Goal: Information Seeking & Learning: Find specific fact

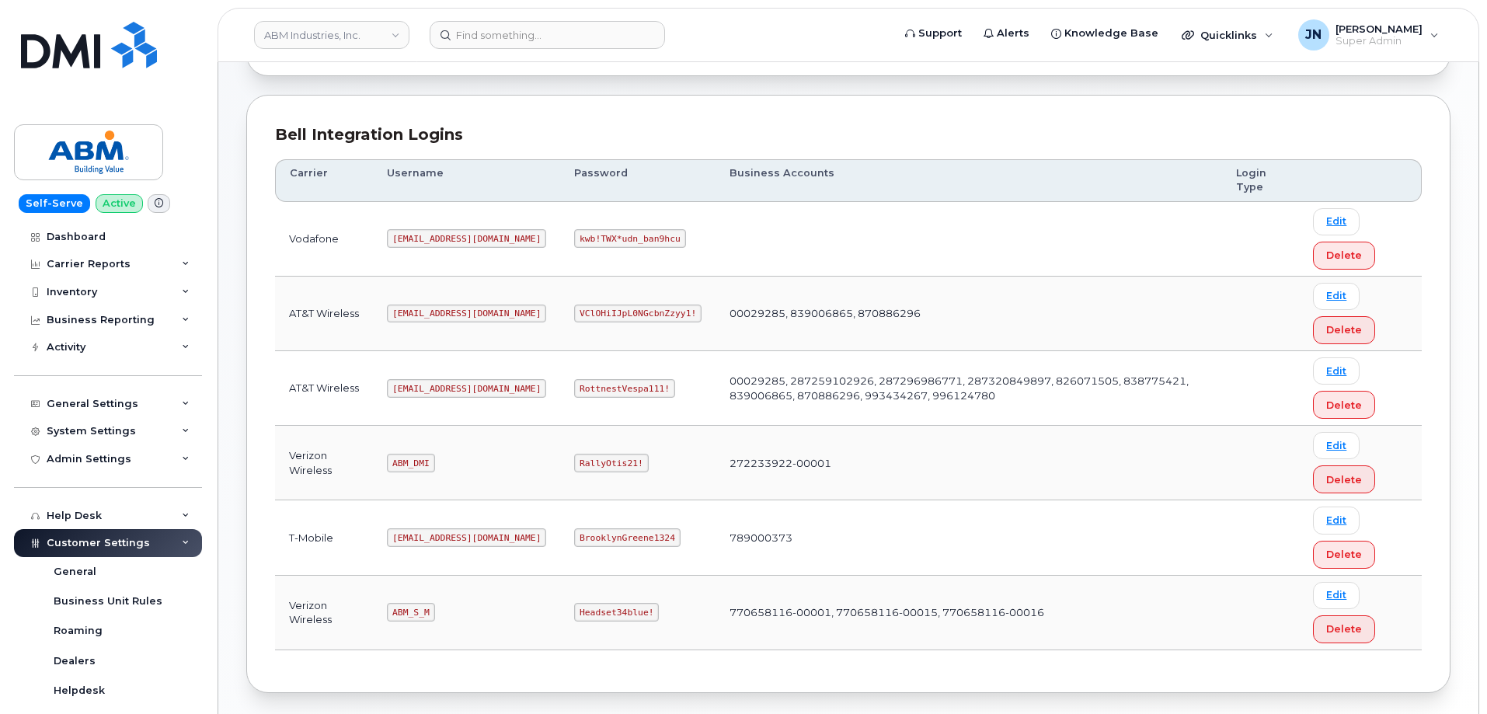
scroll to position [134, 0]
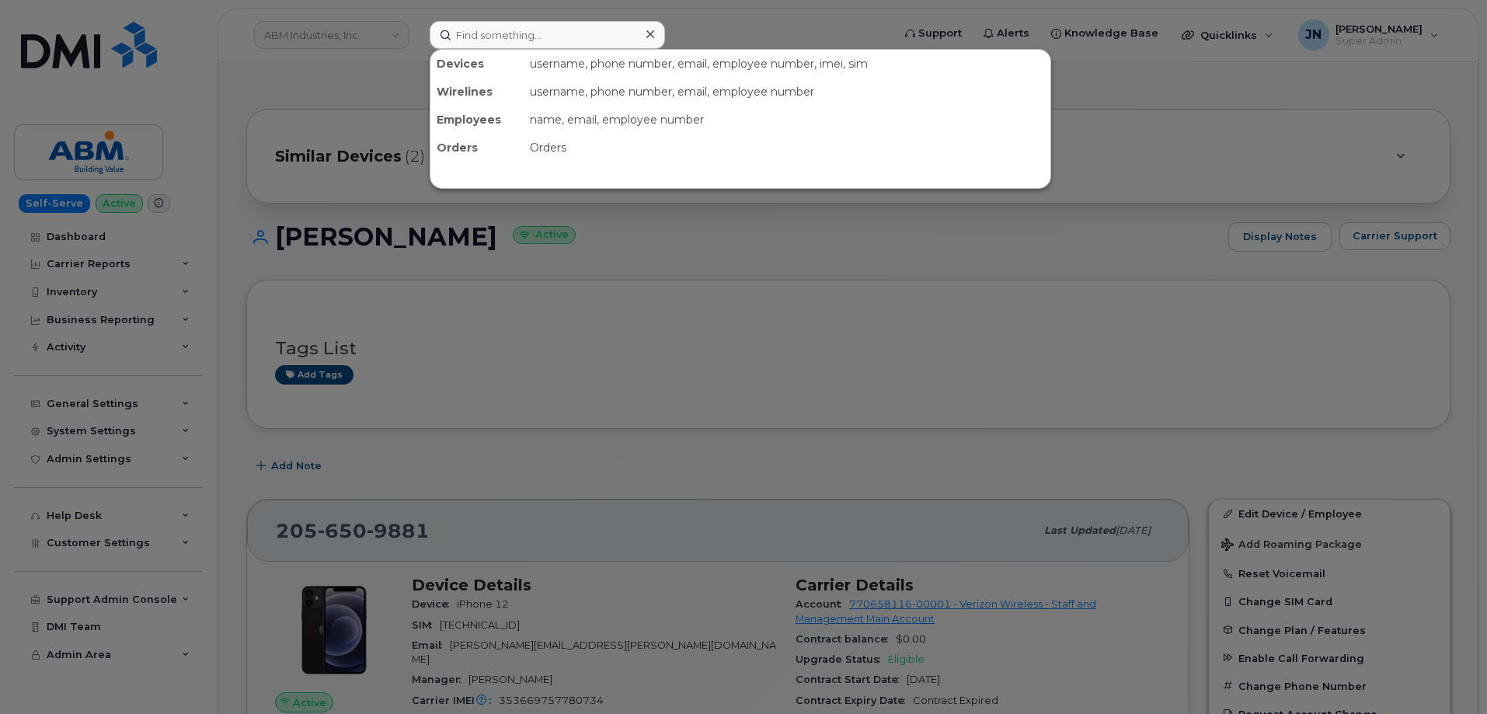
scroll to position [207, 0]
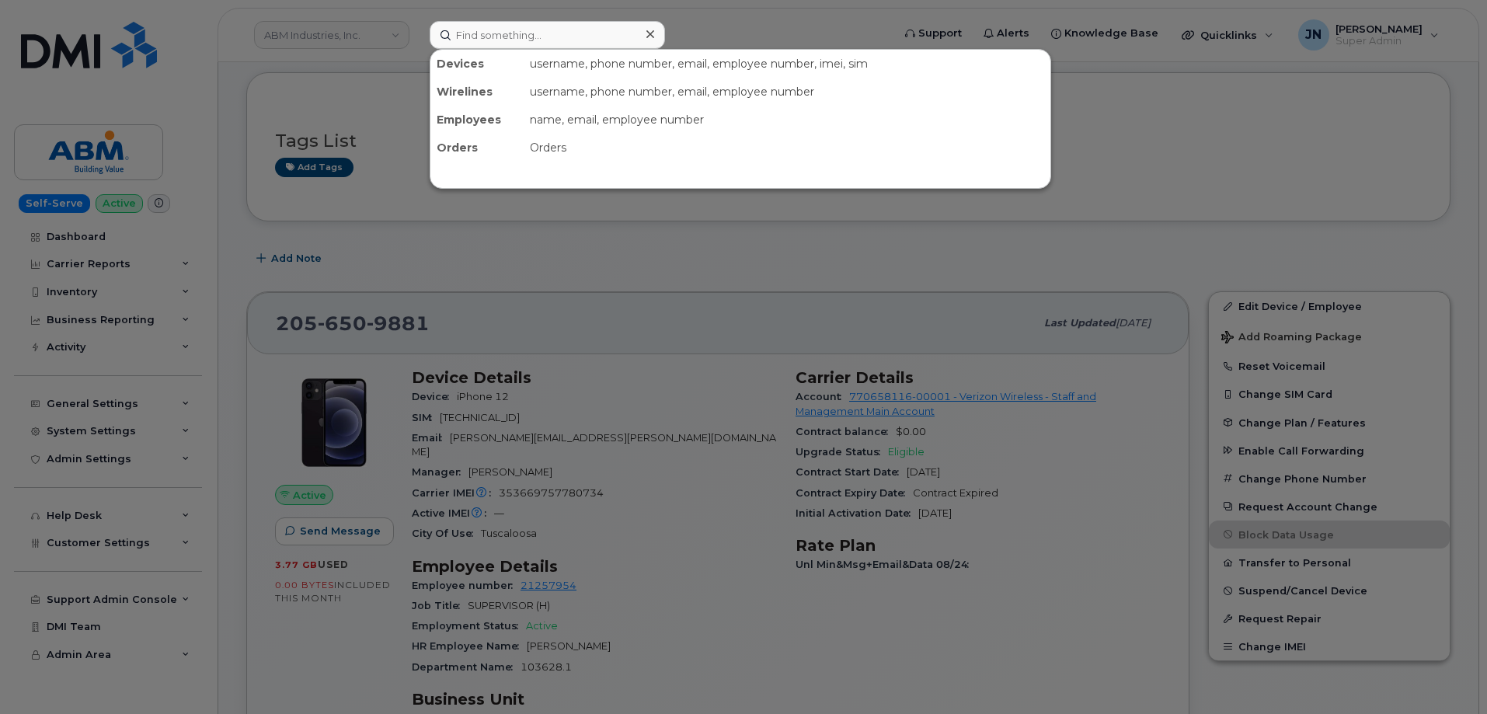
click at [570, 44] on input at bounding box center [547, 35] width 235 height 28
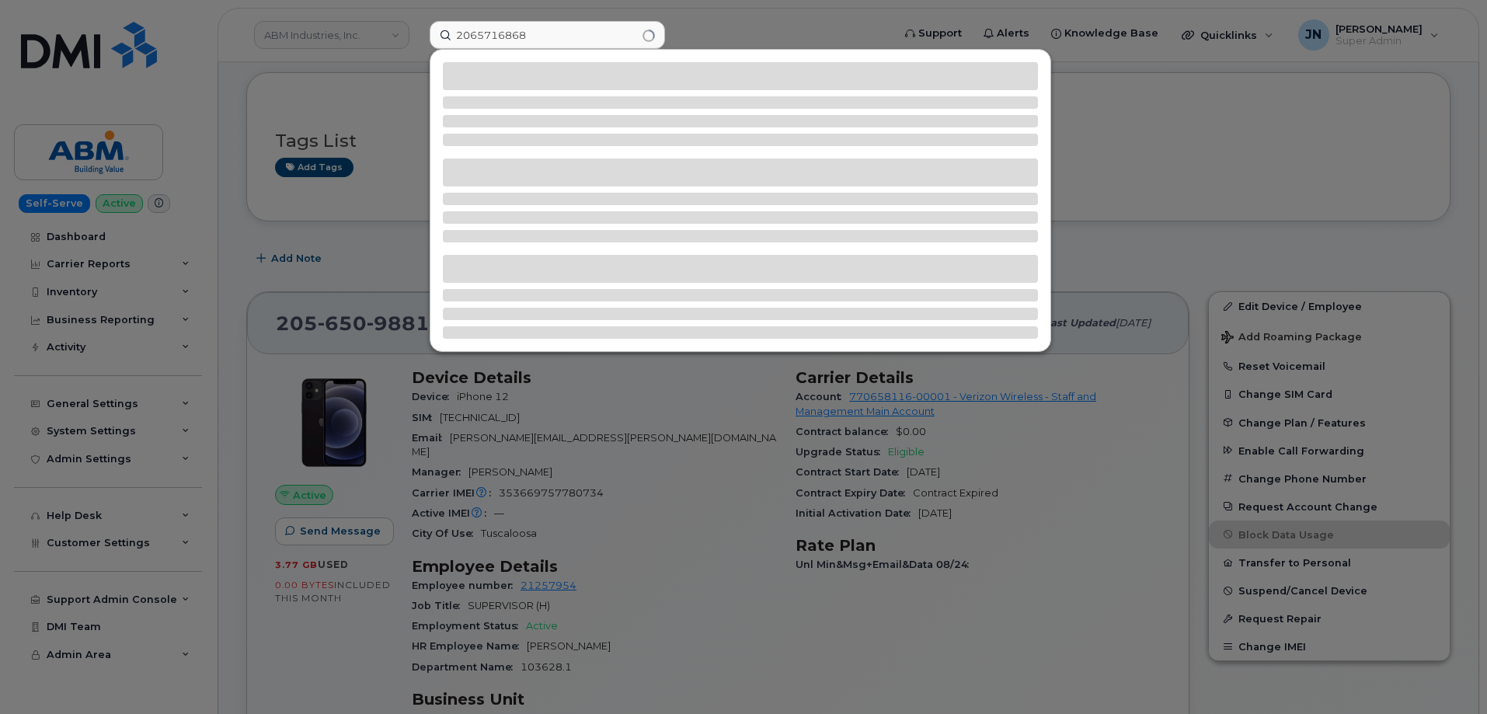
type input "2065716868"
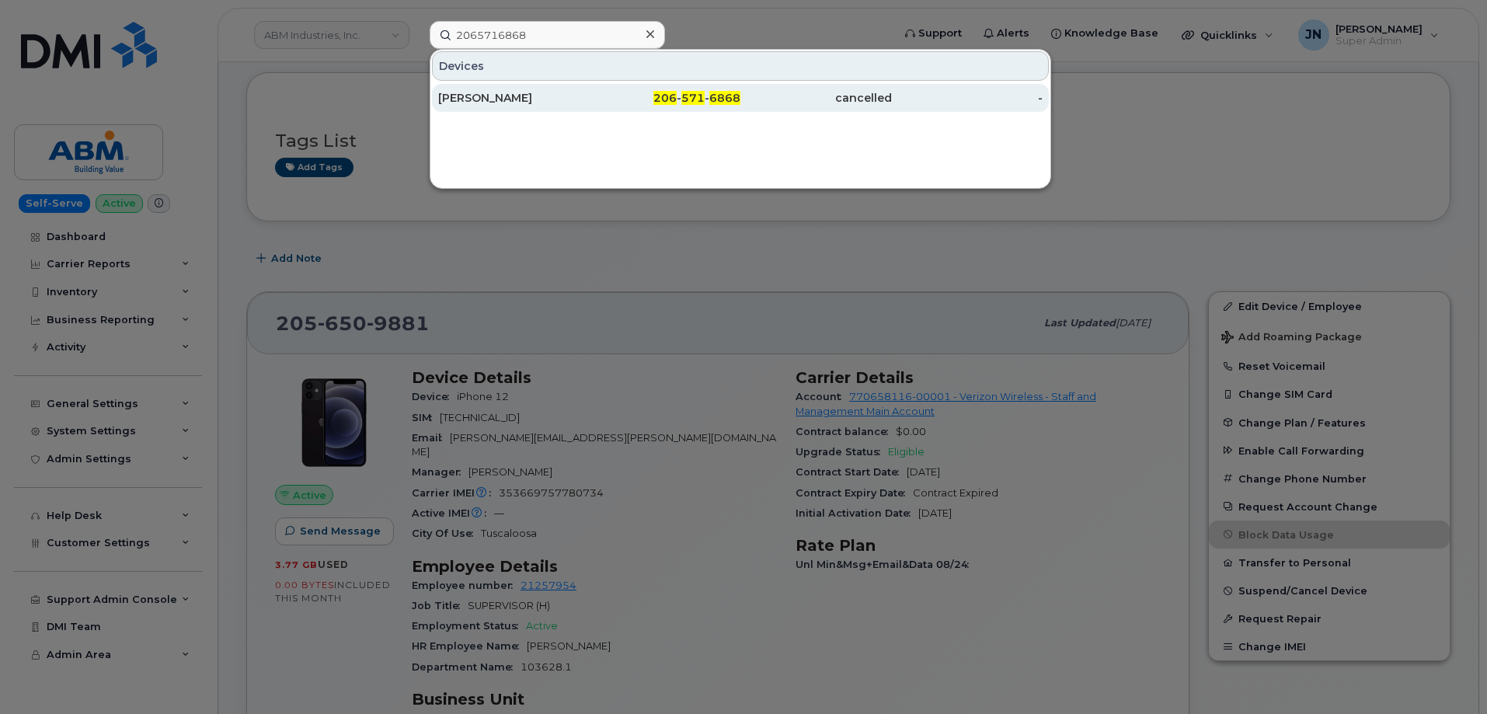
click at [588, 105] on div "SEAN BERRY" at bounding box center [513, 98] width 151 height 16
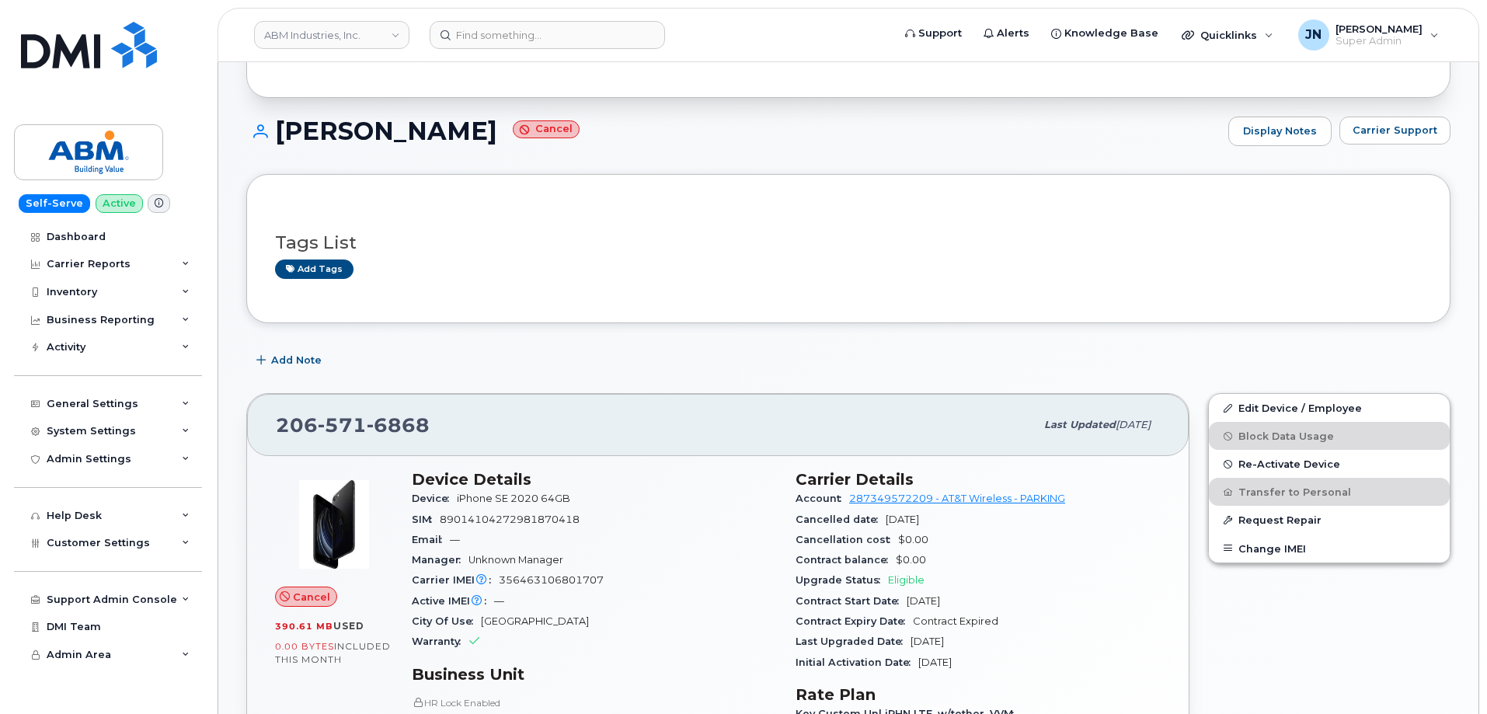
scroll to position [311, 0]
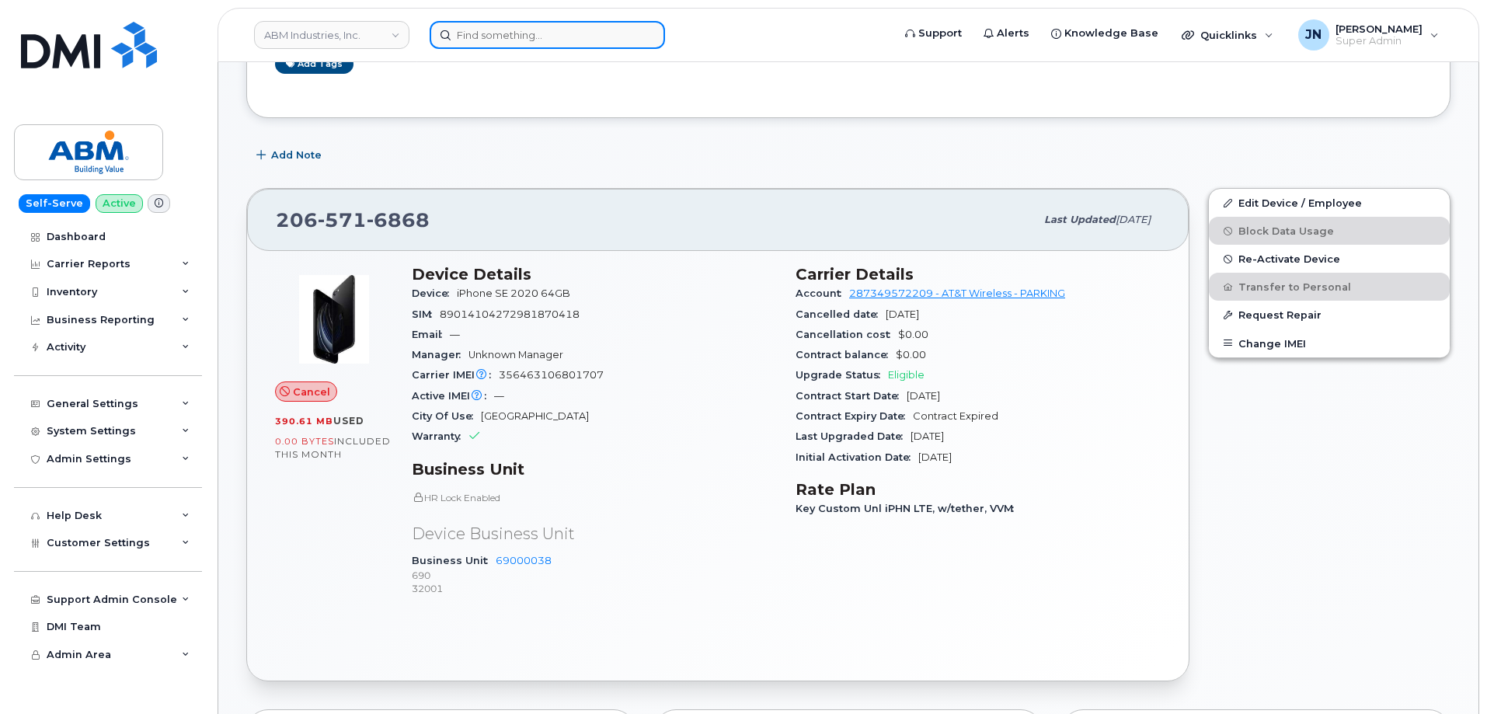
click at [517, 25] on input at bounding box center [547, 35] width 235 height 28
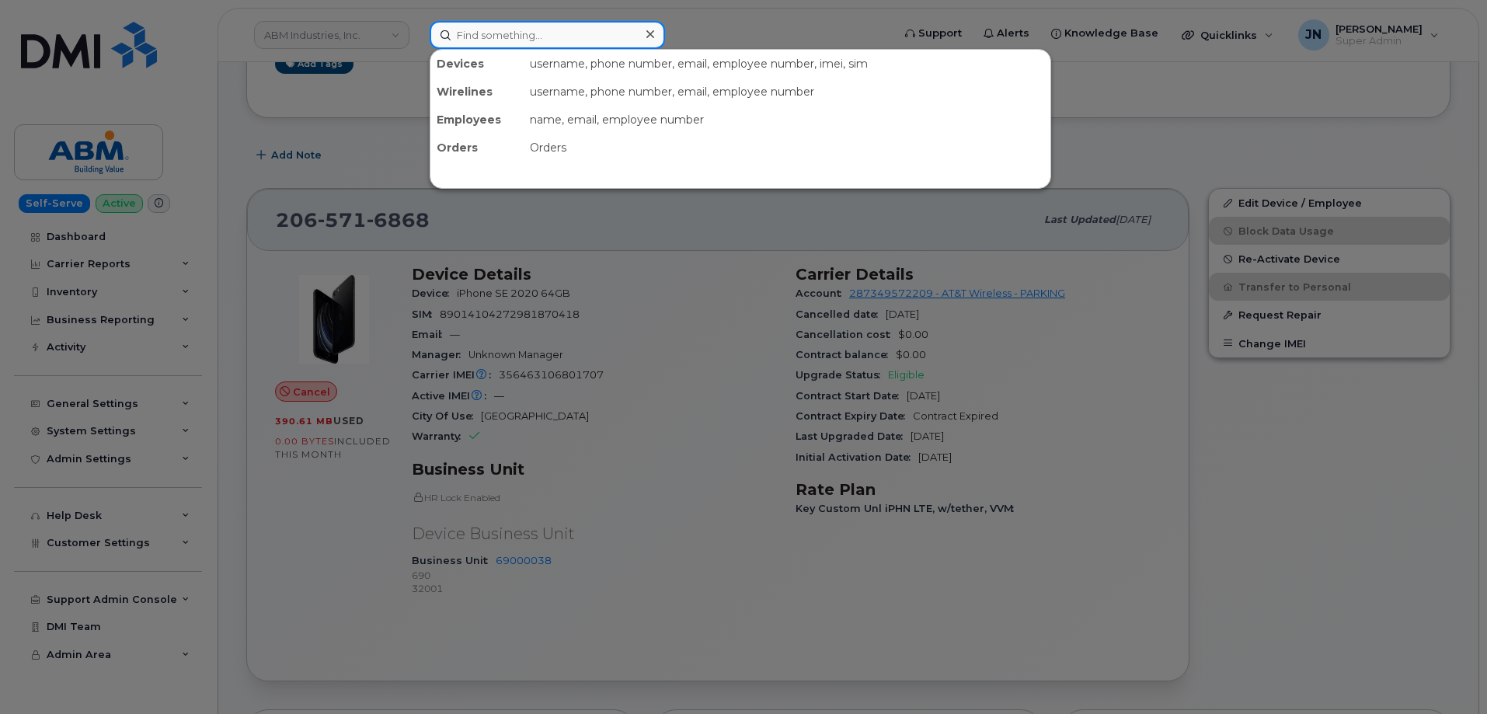
paste input "2065716868"
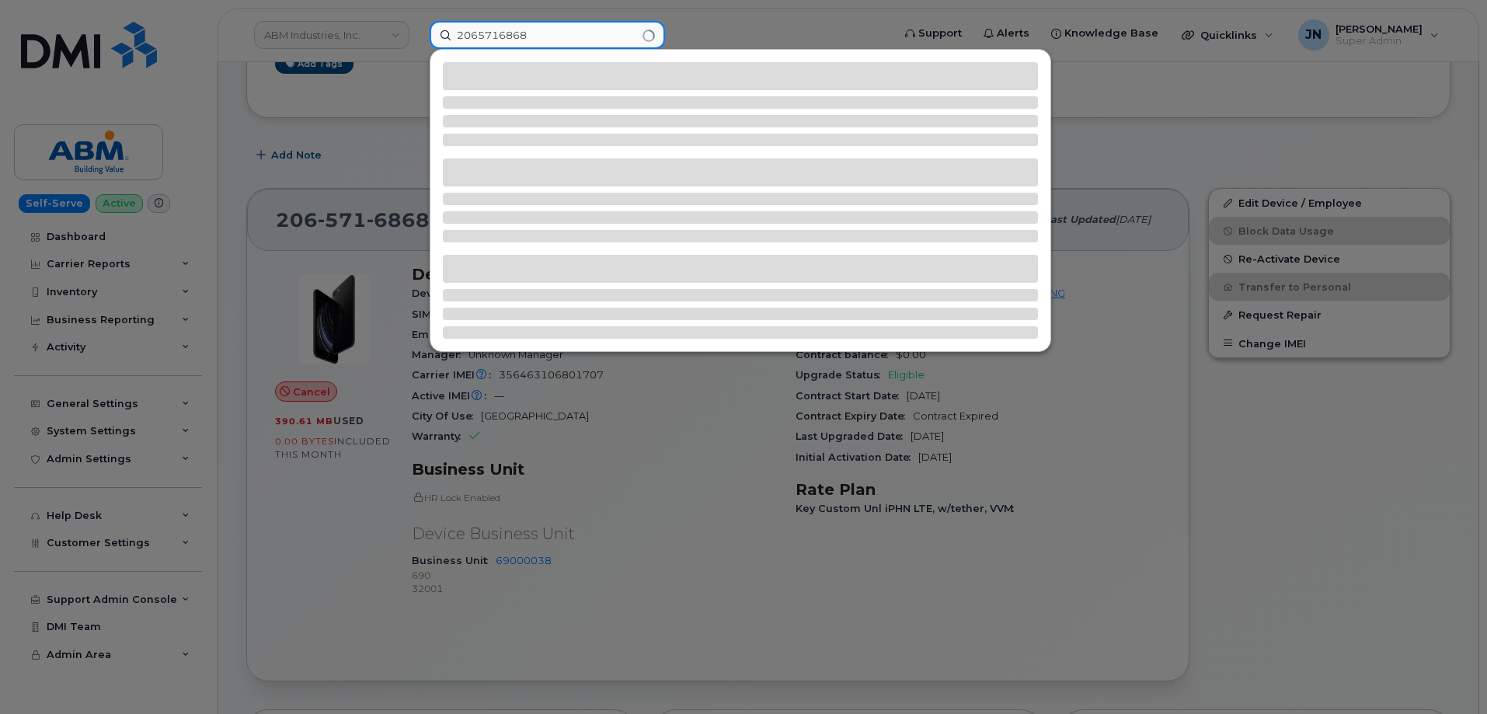
type input "2065716868"
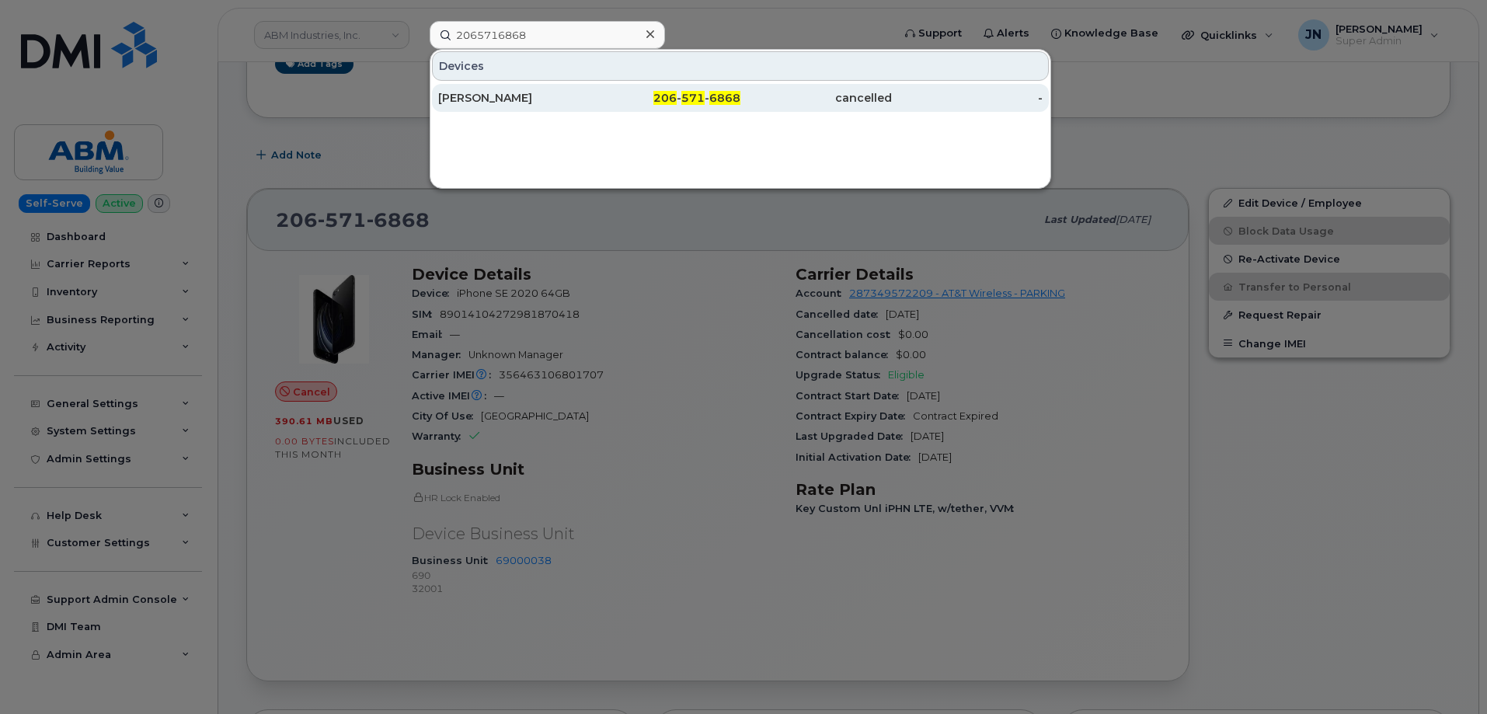
click at [642, 96] on div "206 - 571 - 6868" at bounding box center [665, 98] width 151 height 16
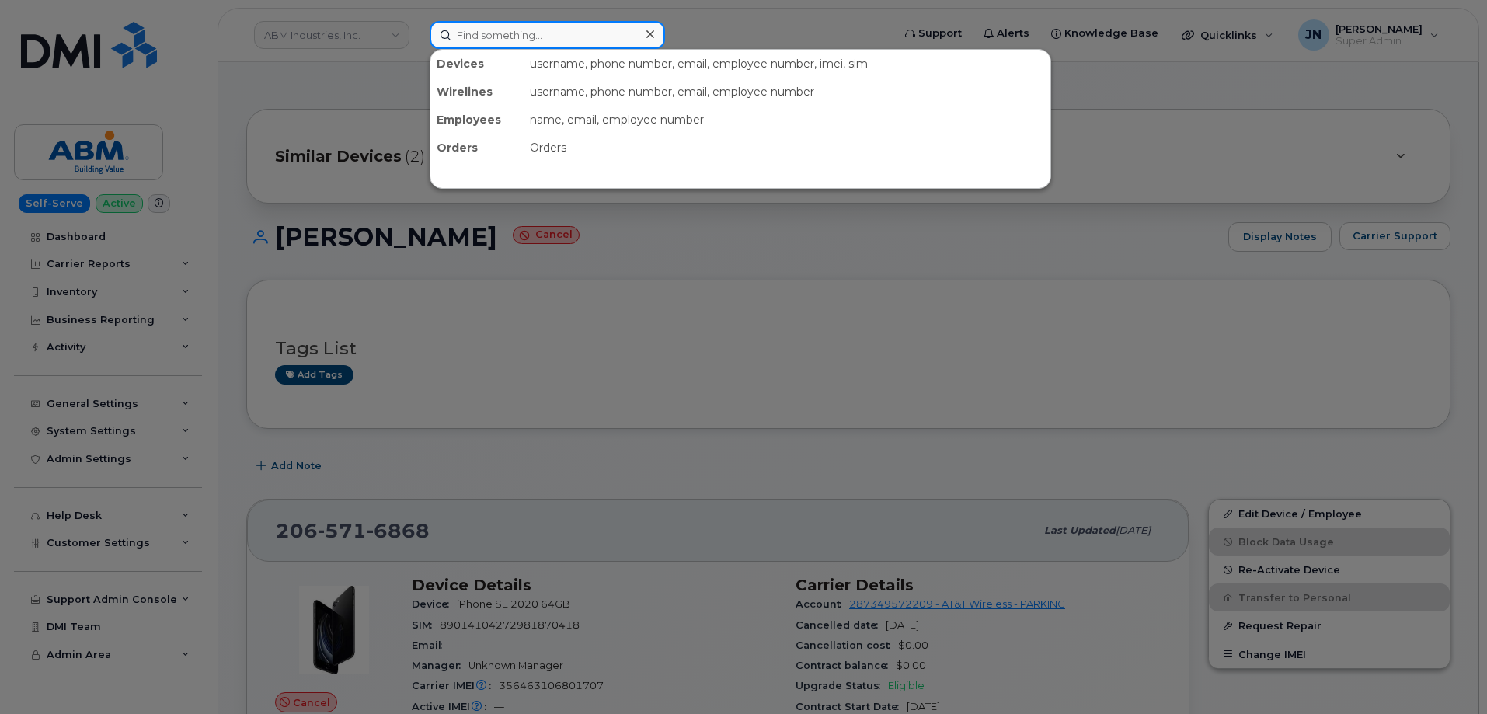
click at [605, 38] on input at bounding box center [547, 35] width 235 height 28
paste input "206-658-3709"
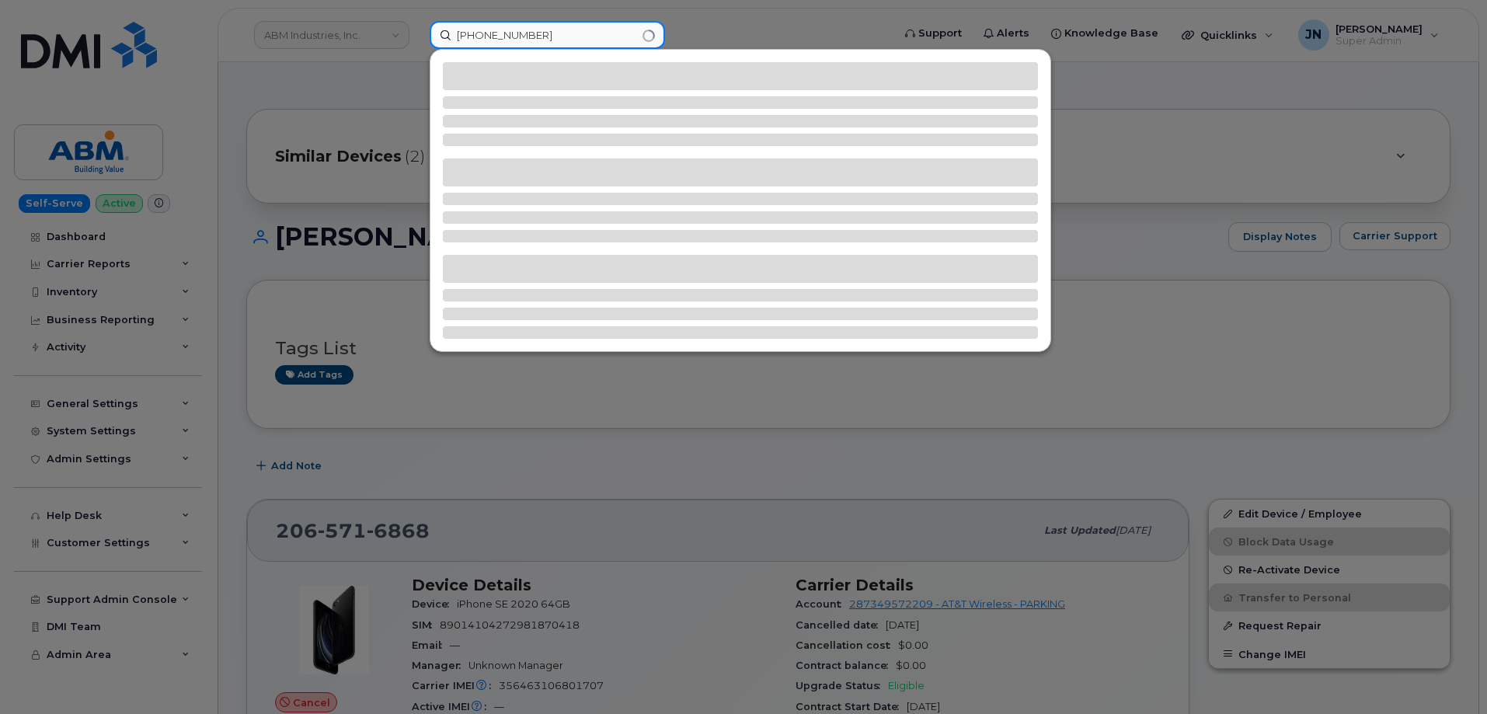
type input "206-658-3709"
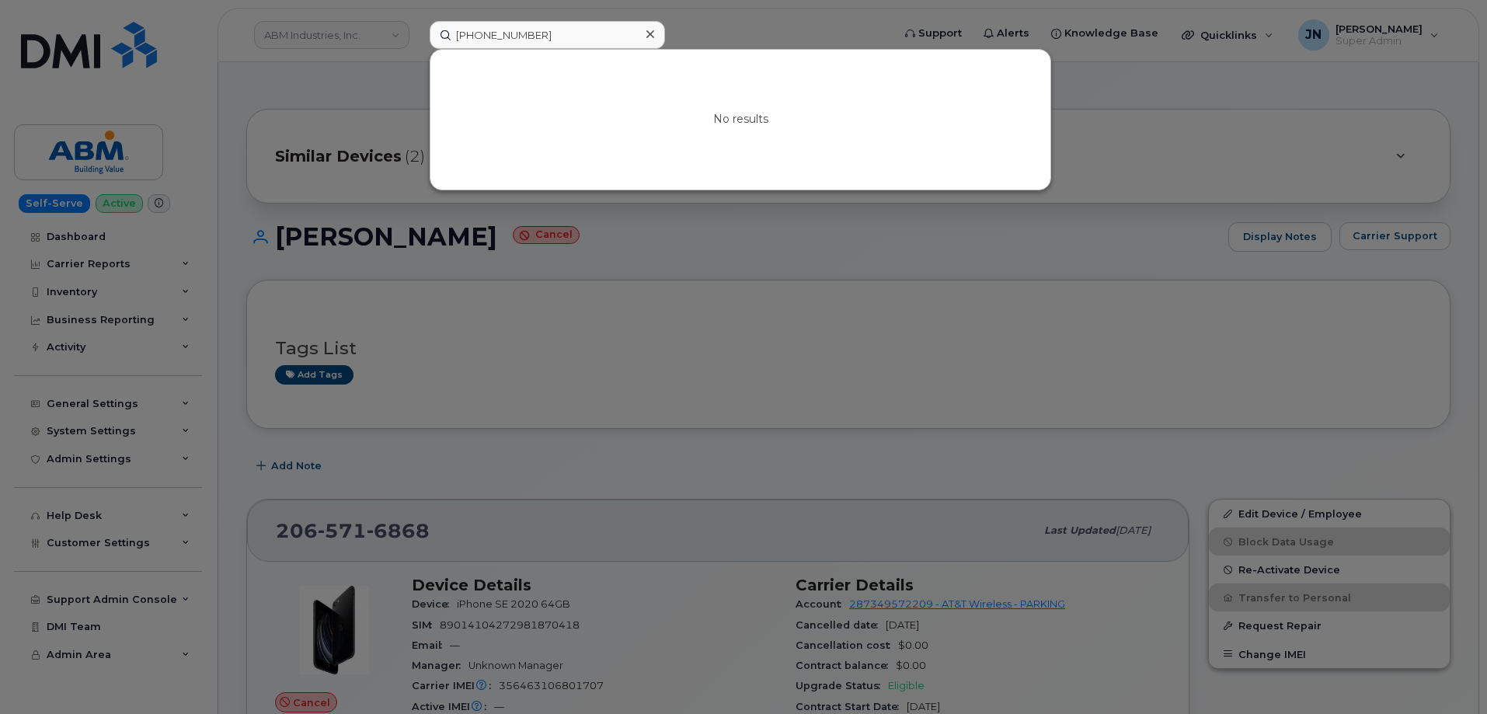
click at [875, 327] on div at bounding box center [743, 357] width 1487 height 714
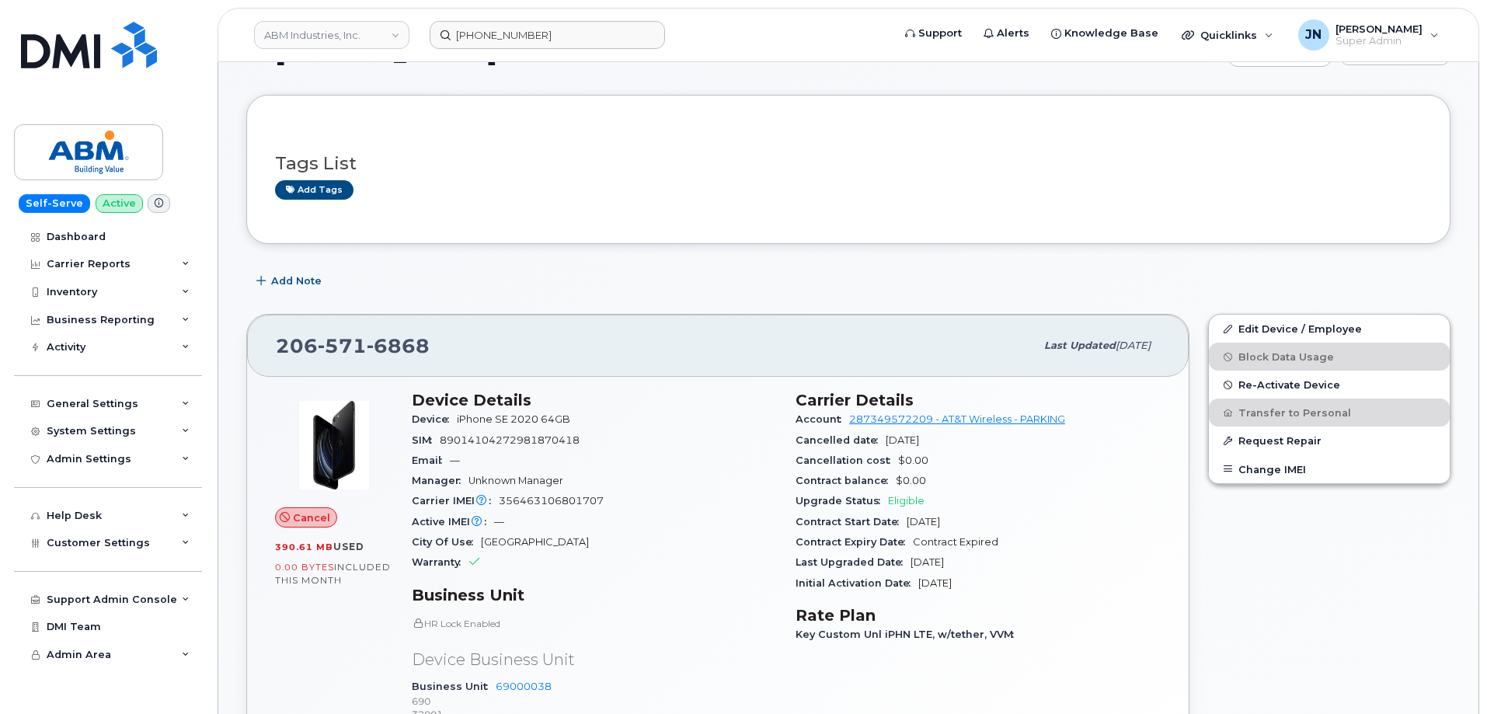
scroll to position [207, 0]
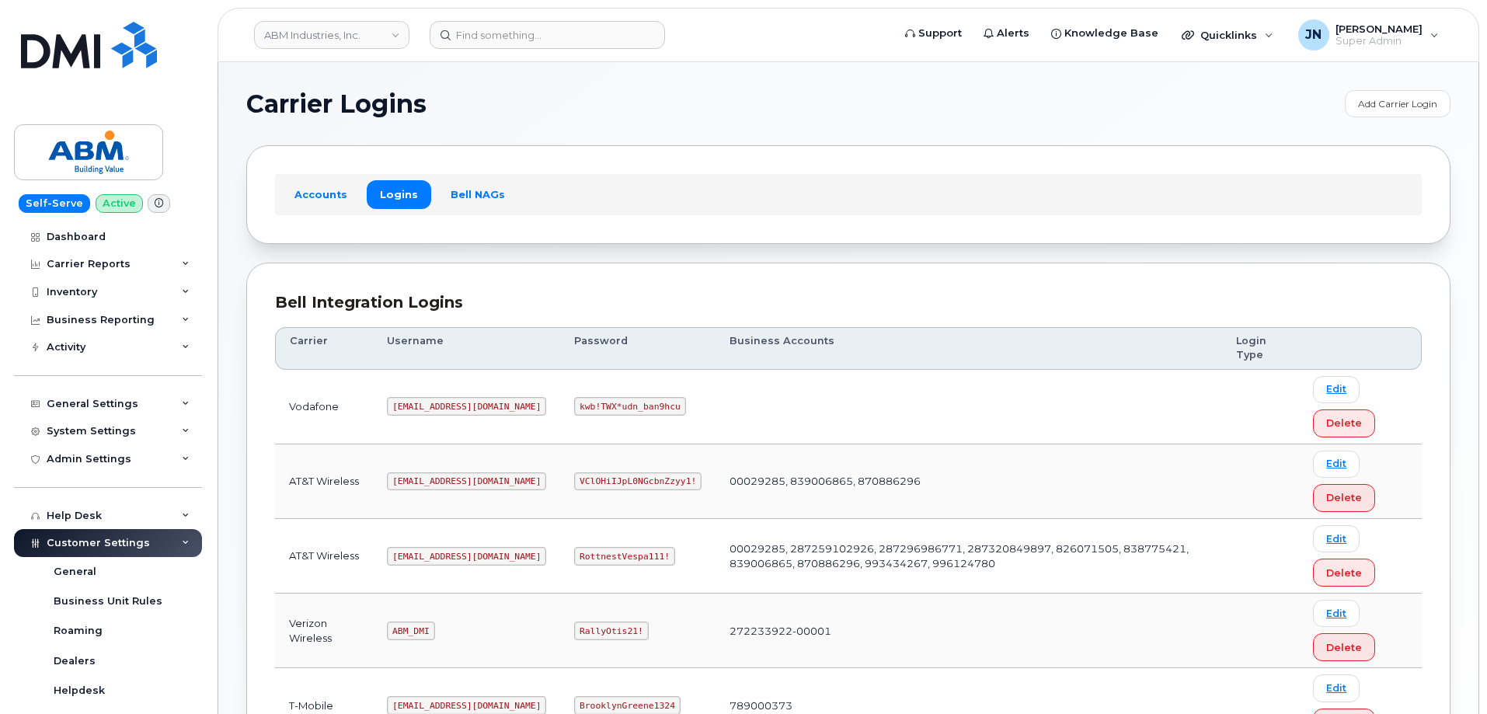
scroll to position [134, 0]
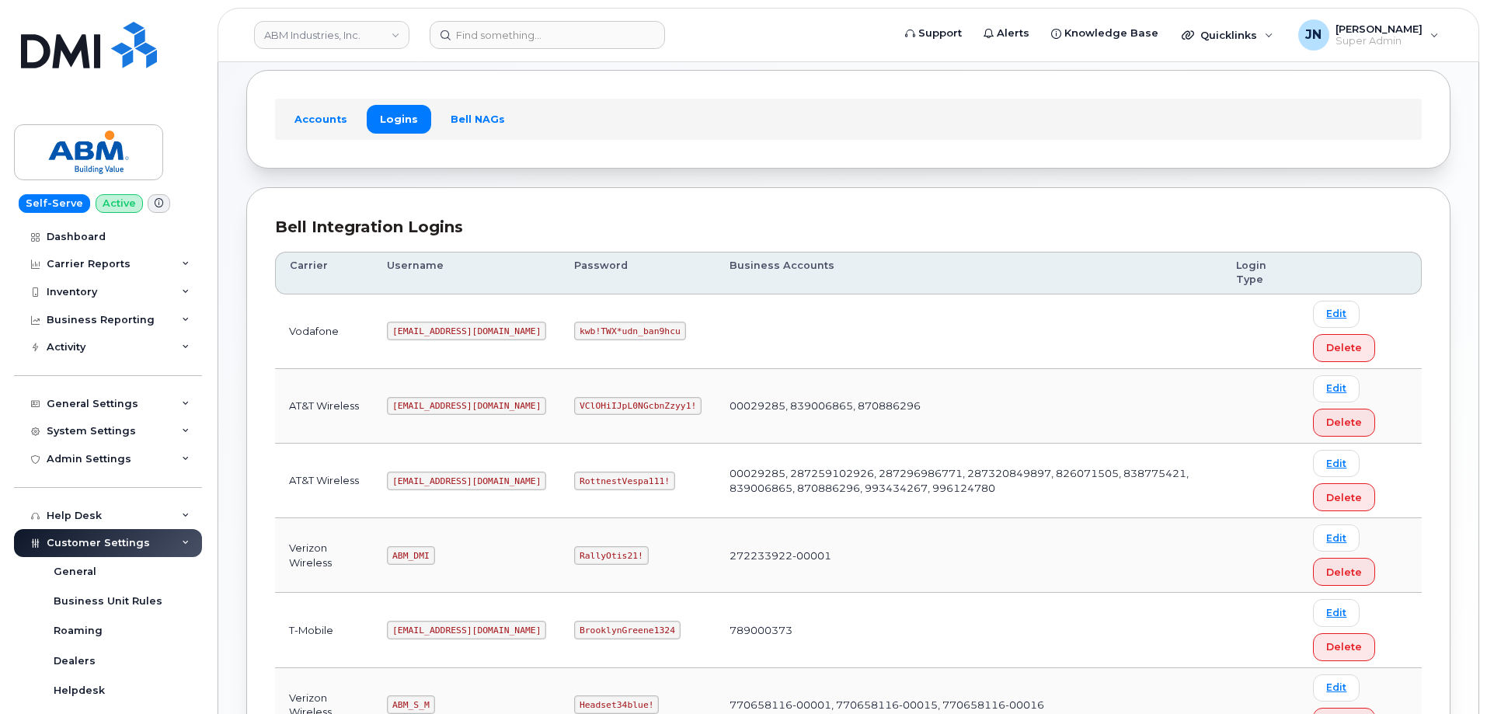
scroll to position [237, 0]
